Goal: Understand process/instructions: Learn how to perform a task or action

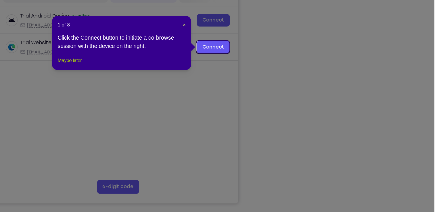
drag, startPoint x: 137, startPoint y: 94, endPoint x: 107, endPoint y: 103, distance: 30.8
click at [137, 90] on button "Maybe later" at bounding box center [134, 86] width 20 height 7
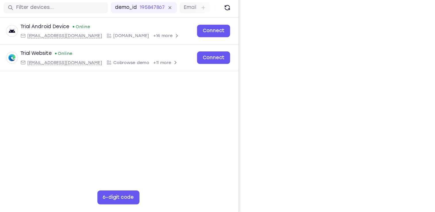
scroll to position [62, 0]
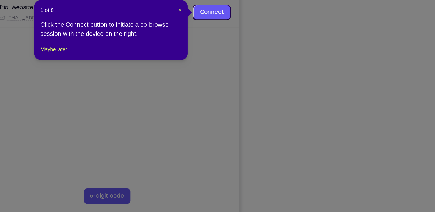
click at [148, 89] on div "1 of 8 × Click the Connect button to initiate a co-browse session with the devi…" at bounding box center [176, 66] width 115 height 45
click at [143, 84] on button "Maybe later" at bounding box center [134, 80] width 20 height 7
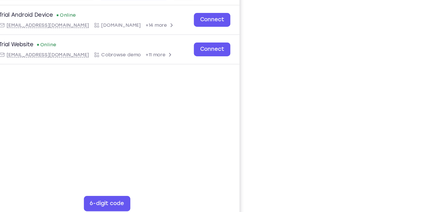
scroll to position [63, 0]
